Goal: Navigation & Orientation: Find specific page/section

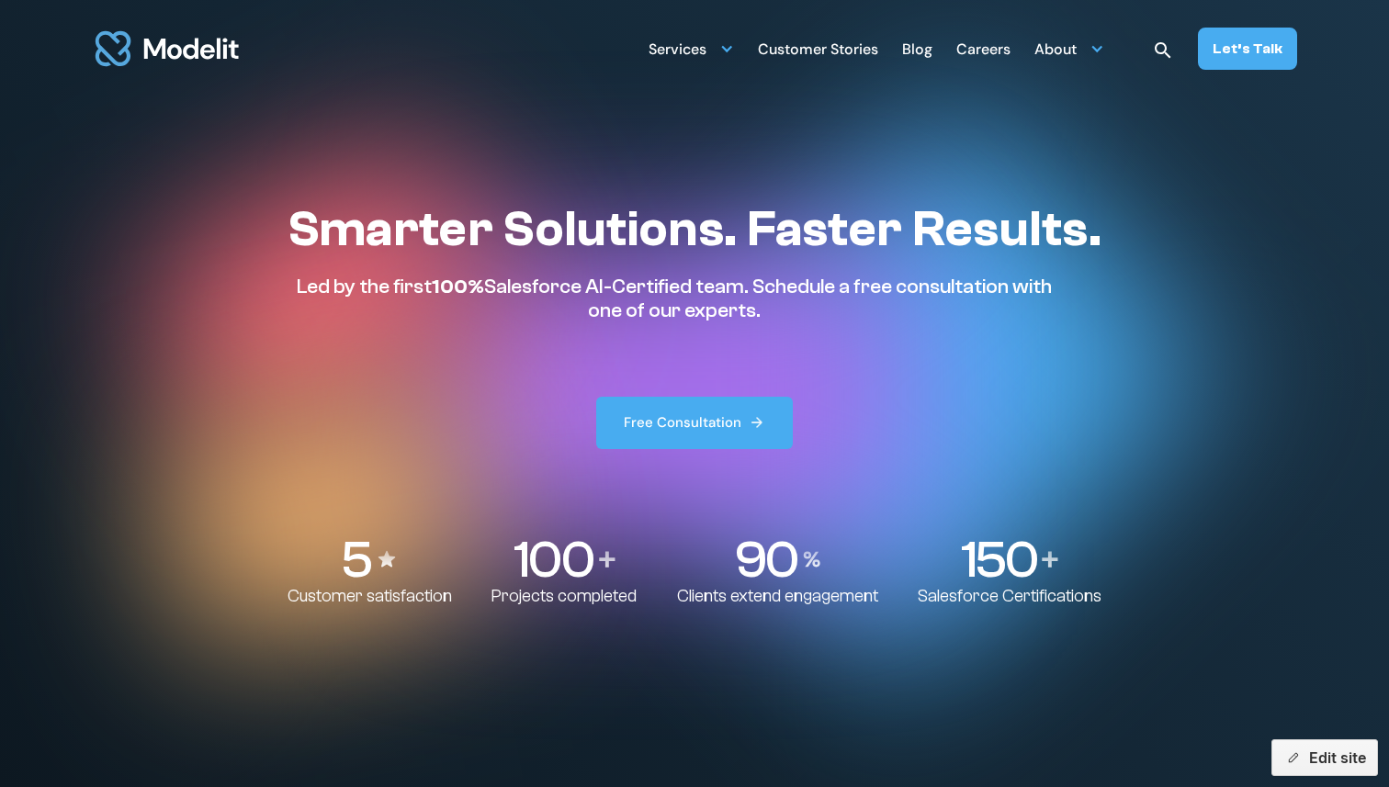
click at [172, 53] on img "home" at bounding box center [167, 48] width 151 height 57
click at [927, 56] on div "Blog" at bounding box center [917, 51] width 30 height 36
